Goal: Transaction & Acquisition: Download file/media

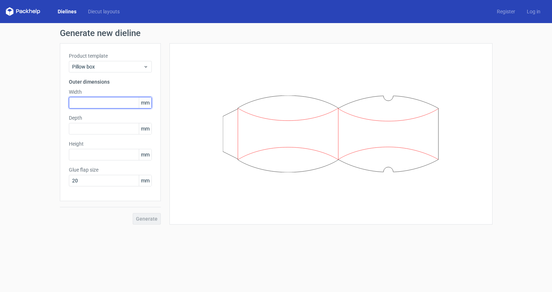
click at [77, 106] on input "text" at bounding box center [110, 103] width 83 height 12
type input "150"
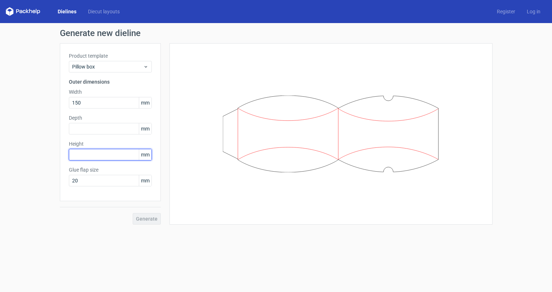
click at [77, 152] on input "text" at bounding box center [110, 155] width 83 height 12
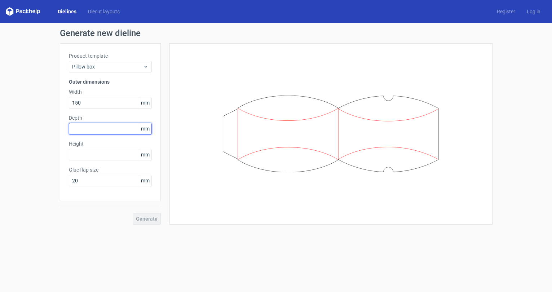
click at [77, 130] on input "text" at bounding box center [110, 129] width 83 height 12
type input "25"
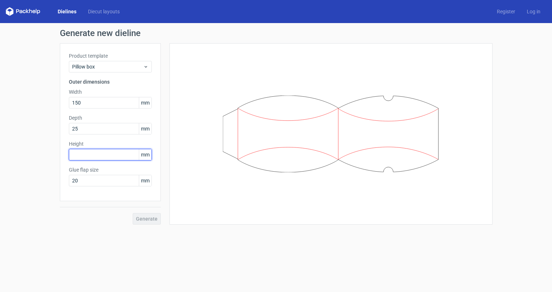
click at [74, 157] on input "text" at bounding box center [110, 155] width 83 height 12
type input "200"
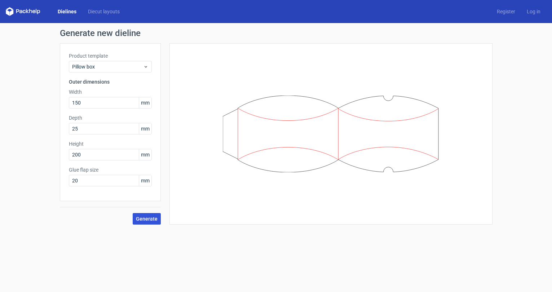
click at [154, 219] on span "Generate" at bounding box center [147, 218] width 22 height 5
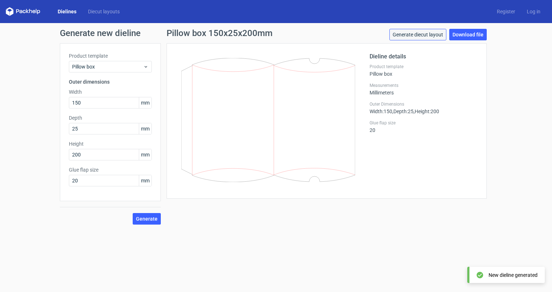
click at [430, 36] on link "Generate diecut layout" at bounding box center [417, 35] width 57 height 12
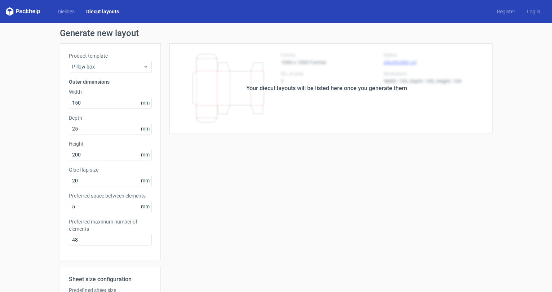
click at [443, 11] on div "Dielines Diecut layouts Register Log in" at bounding box center [276, 11] width 552 height 23
click at [342, 94] on div "Your diecut layouts will be listed here once you generate them" at bounding box center [326, 88] width 331 height 90
click at [322, 86] on div "Your diecut layouts will be listed here once you generate them" at bounding box center [326, 88] width 161 height 9
click at [231, 182] on div "Your diecut layouts will be listed here once you generate them Height Depth Wid…" at bounding box center [326, 225] width 331 height 365
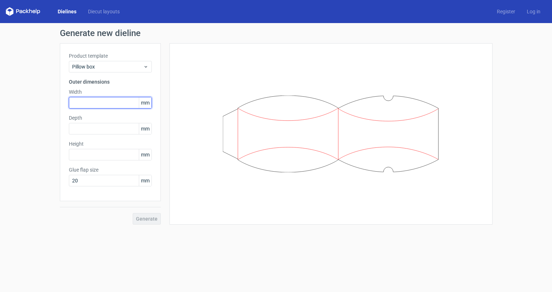
click at [107, 104] on input "text" at bounding box center [110, 103] width 83 height 12
type input "150"
type input "25"
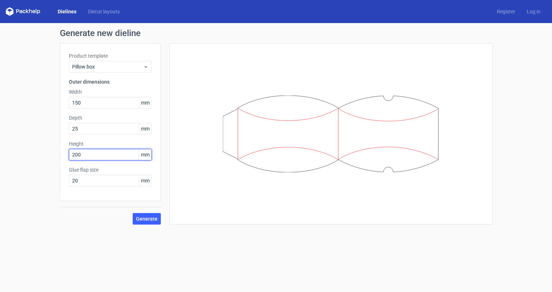
type input "200"
click at [133, 213] on button "Generate" at bounding box center [147, 219] width 28 height 12
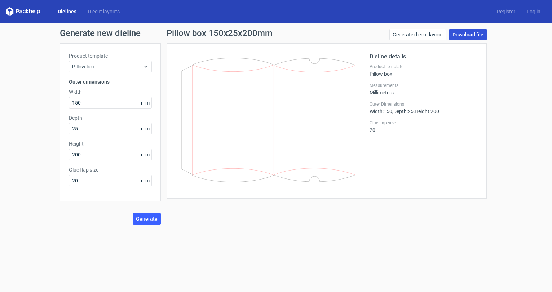
click at [464, 34] on link "Download file" at bounding box center [467, 35] width 37 height 12
